Goal: Transaction & Acquisition: Purchase product/service

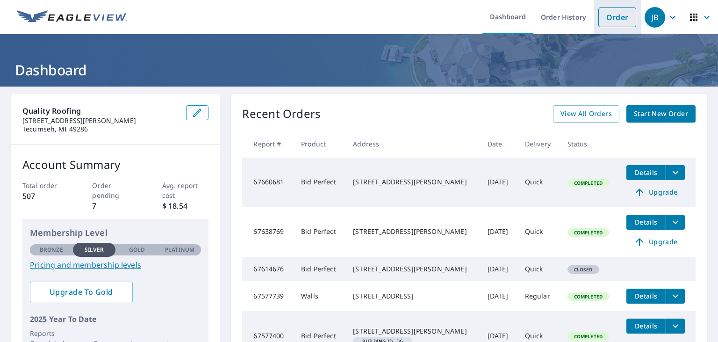
click at [618, 20] on link "Order" at bounding box center [617, 17] width 38 height 20
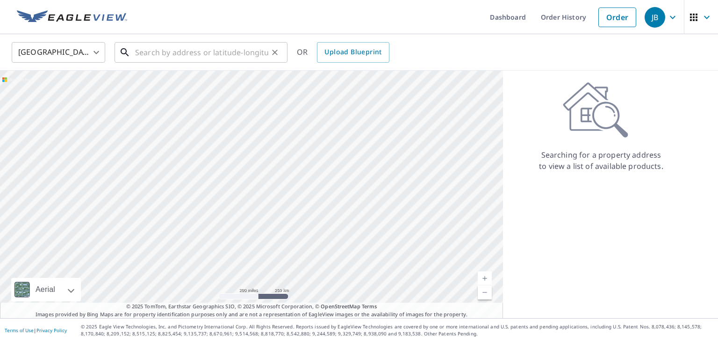
click at [261, 59] on input "text" at bounding box center [201, 52] width 133 height 26
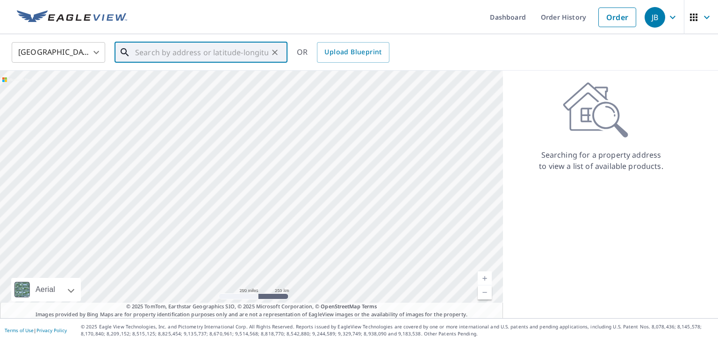
click at [258, 55] on input "text" at bounding box center [201, 52] width 133 height 26
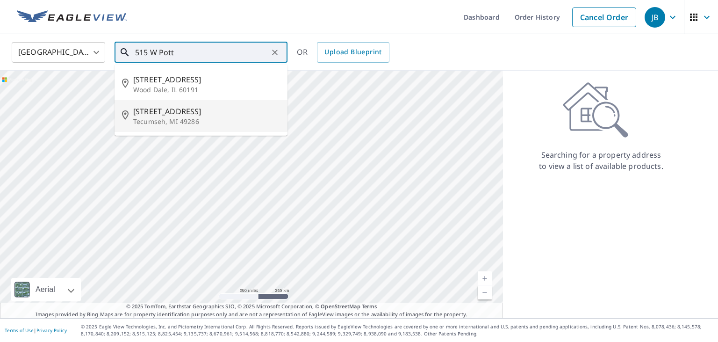
click at [200, 117] on span "[STREET_ADDRESS]" at bounding box center [206, 111] width 147 height 11
type input "[STREET_ADDRESS]"
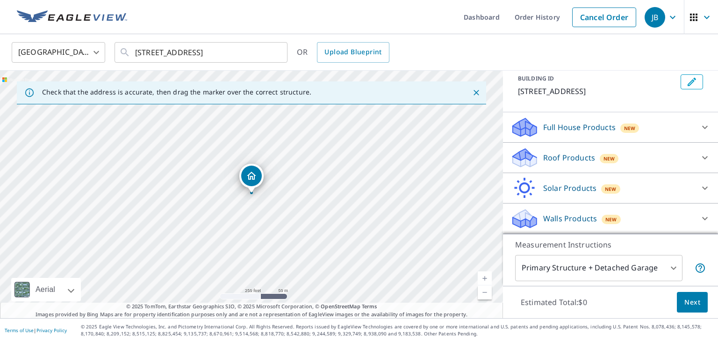
scroll to position [65, 0]
click at [701, 156] on icon at bounding box center [704, 157] width 11 height 11
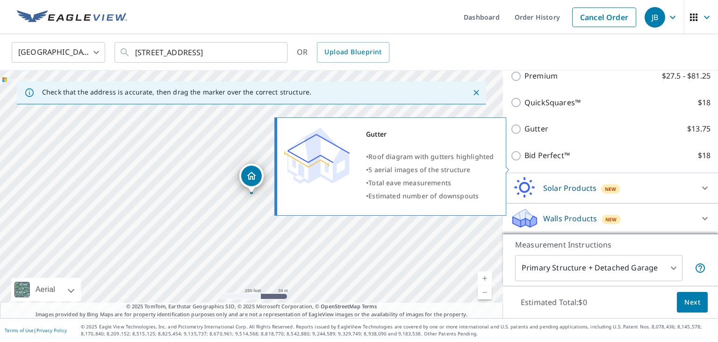
scroll to position [172, 0]
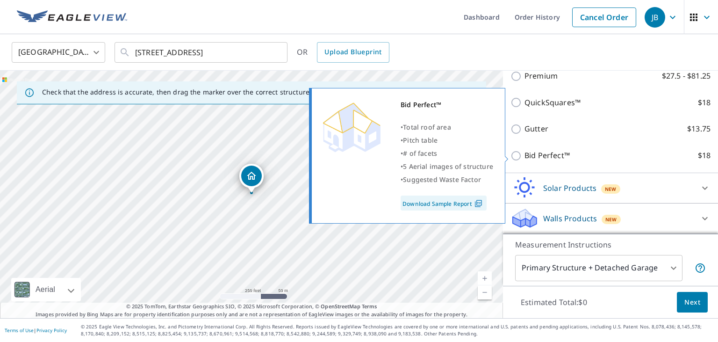
click at [517, 157] on input "Bid Perfect™ $18" at bounding box center [517, 155] width 14 height 11
checkbox input "true"
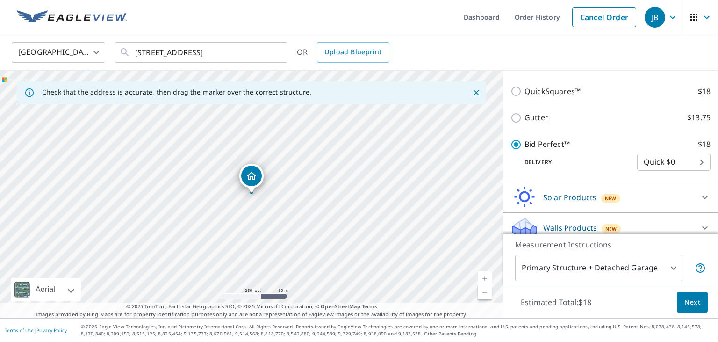
scroll to position [207, 0]
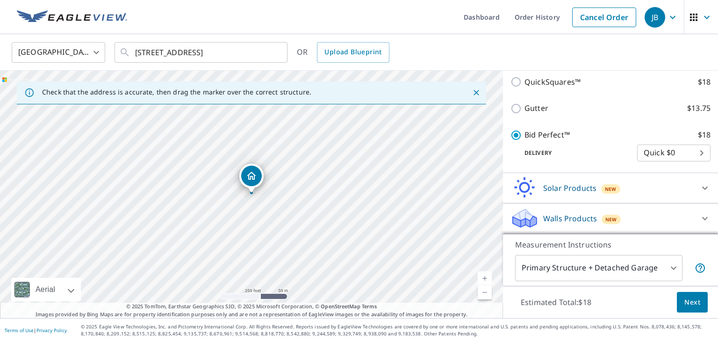
click at [697, 301] on span "Next" at bounding box center [692, 302] width 16 height 12
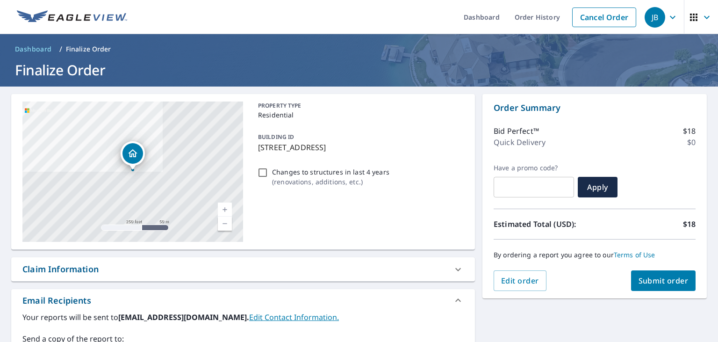
click at [653, 275] on span "Submit order" at bounding box center [663, 280] width 50 height 10
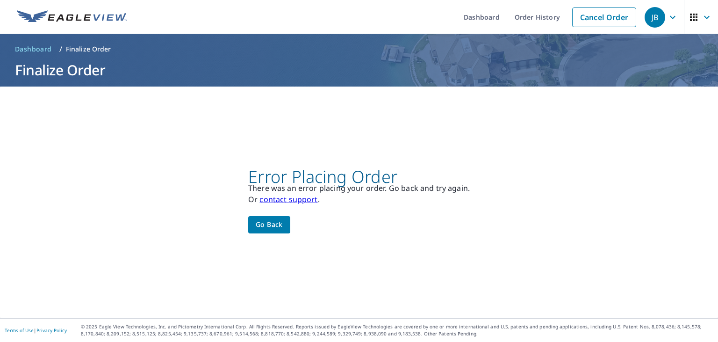
click at [271, 224] on span "Go back" at bounding box center [269, 225] width 27 height 12
click at [541, 16] on link "Order History" at bounding box center [537, 17] width 60 height 34
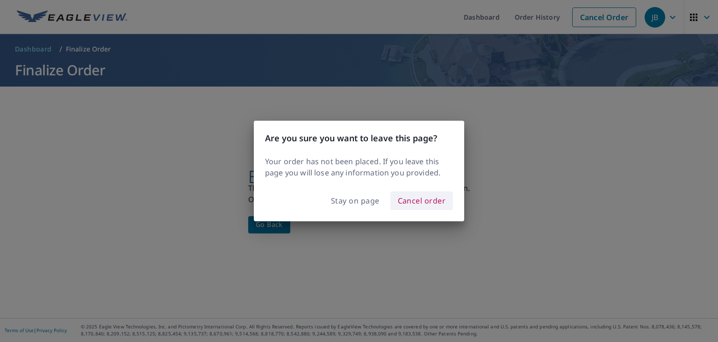
click at [436, 200] on span "Cancel order" at bounding box center [422, 200] width 48 height 13
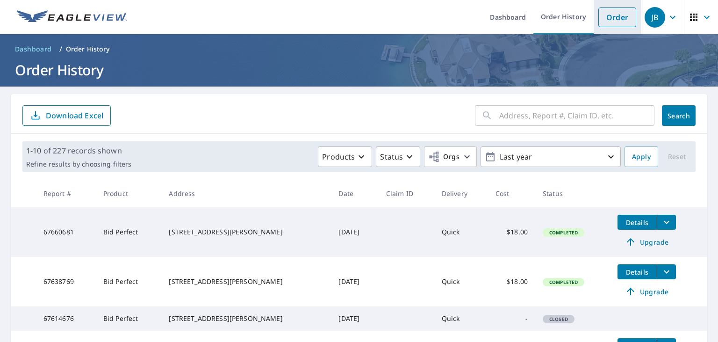
click at [617, 14] on link "Order" at bounding box center [617, 17] width 38 height 20
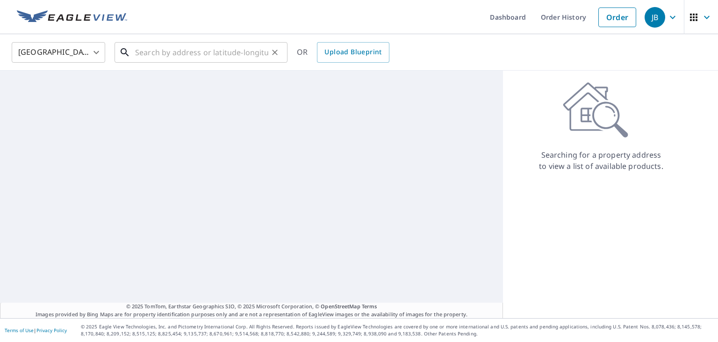
click at [237, 54] on input "text" at bounding box center [201, 52] width 133 height 26
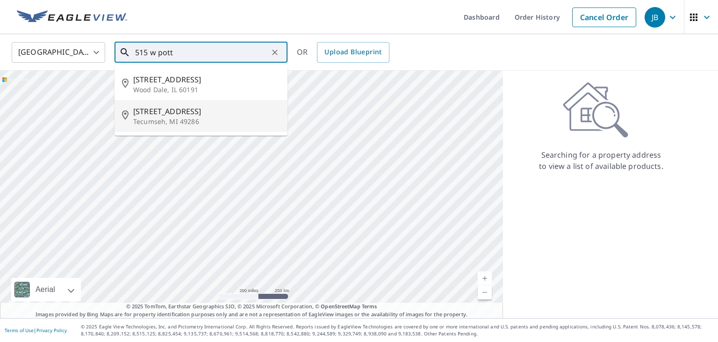
click at [215, 116] on span "[STREET_ADDRESS]" at bounding box center [206, 111] width 147 height 11
type input "[STREET_ADDRESS]"
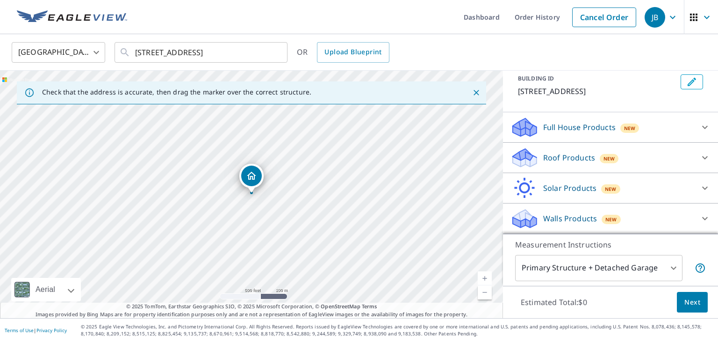
scroll to position [65, 0]
click at [703, 152] on icon at bounding box center [704, 157] width 11 height 11
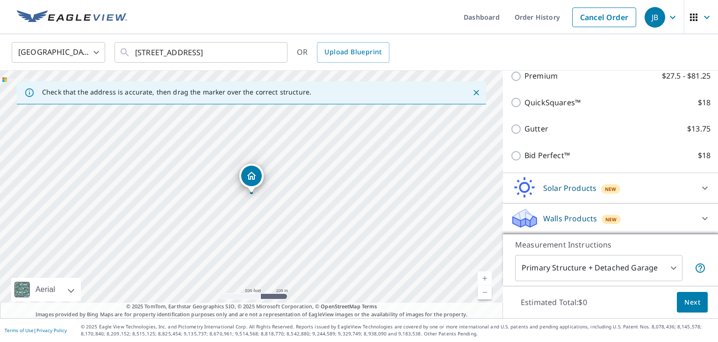
scroll to position [172, 0]
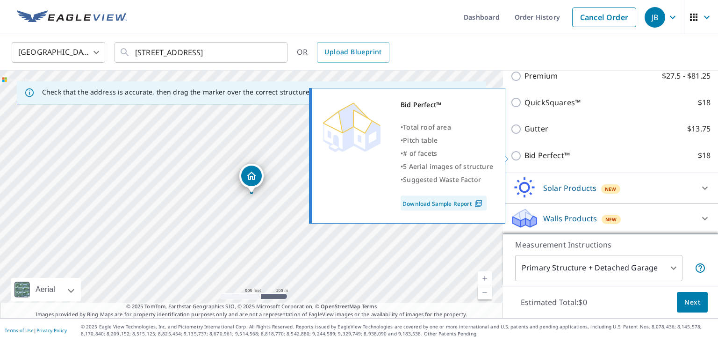
click at [558, 157] on p "Bid Perfect™" at bounding box center [546, 156] width 45 height 12
click at [524, 157] on input "Bid Perfect™ $18" at bounding box center [517, 155] width 14 height 11
checkbox input "true"
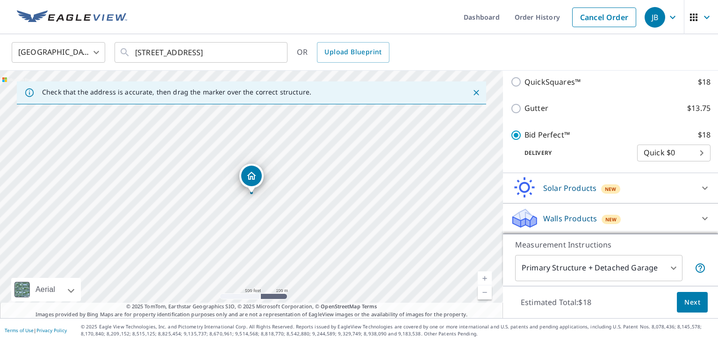
scroll to position [207, 0]
click at [696, 302] on span "Next" at bounding box center [692, 302] width 16 height 12
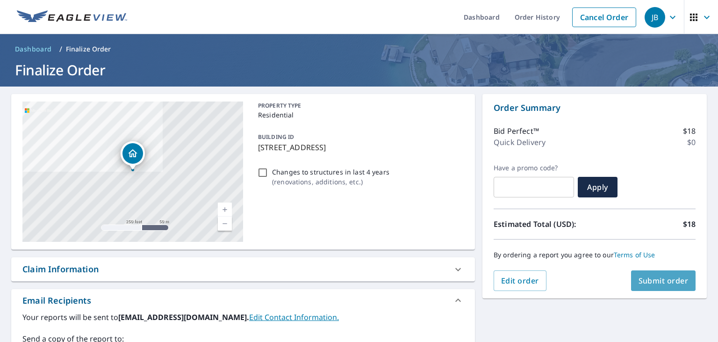
click at [676, 279] on span "Submit order" at bounding box center [663, 280] width 50 height 10
